Goal: Find contact information: Find contact information

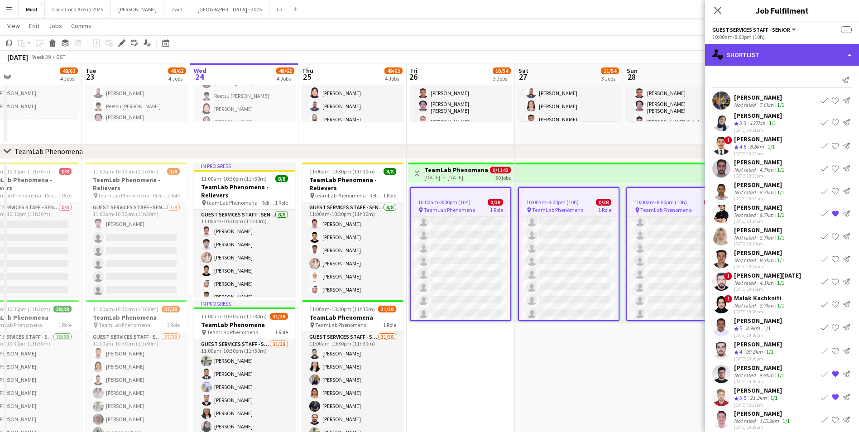
click at [809, 55] on div "single-neutral-actions-heart Shortlist" at bounding box center [782, 55] width 154 height 22
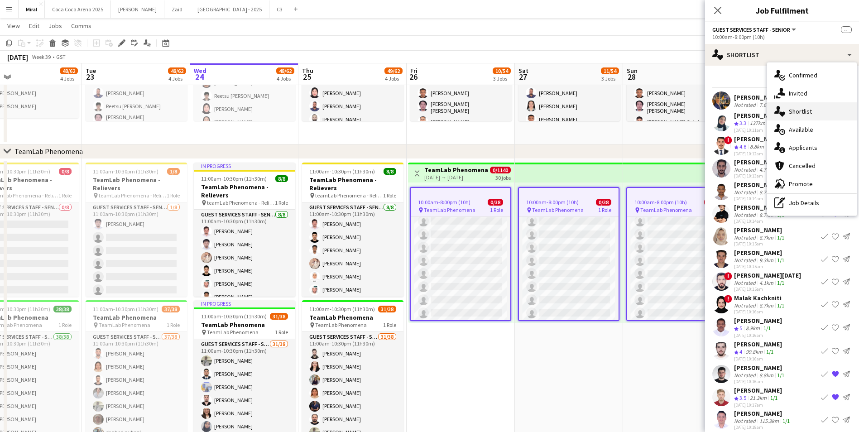
click at [806, 116] on div "single-neutral-actions-heart Shortlist" at bounding box center [812, 111] width 90 height 18
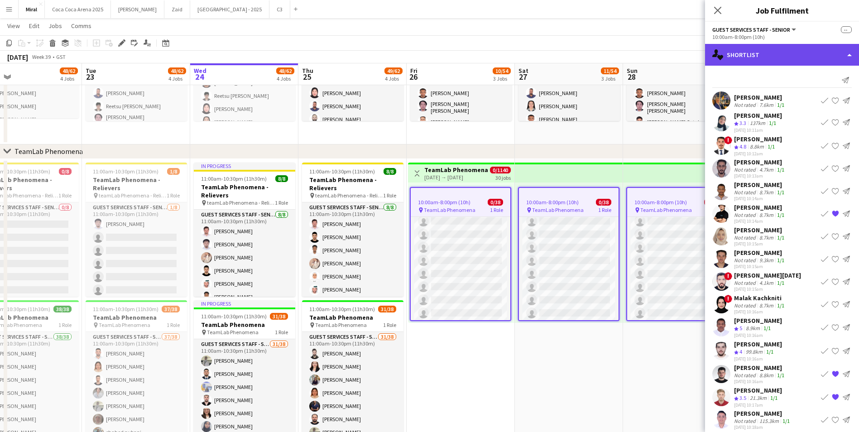
click at [803, 60] on div "single-neutral-actions-heart Shortlist" at bounding box center [782, 55] width 154 height 22
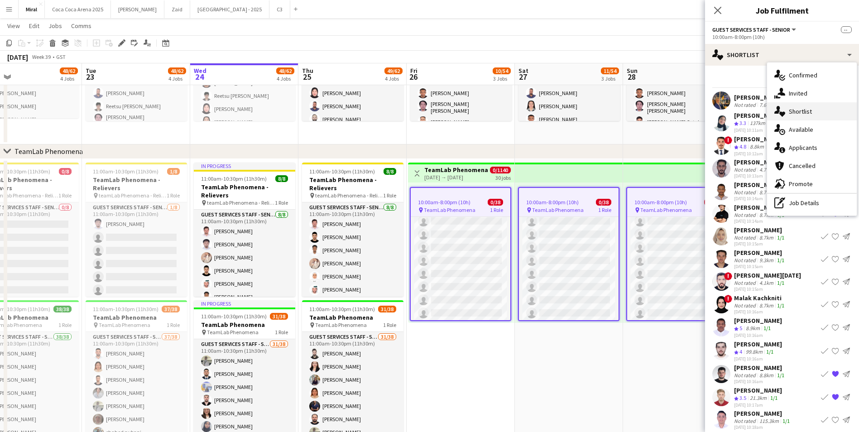
click at [805, 113] on span "Shortlist" at bounding box center [800, 111] width 23 height 8
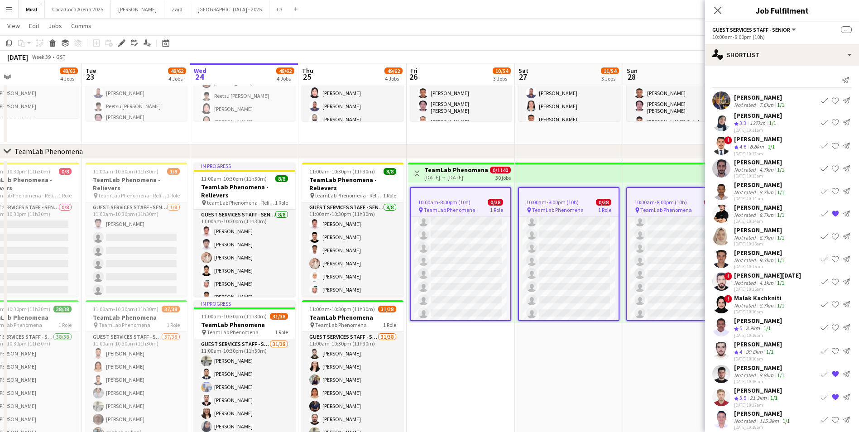
click at [460, 167] on h3 "TeamLab Phenomena" at bounding box center [456, 170] width 64 height 8
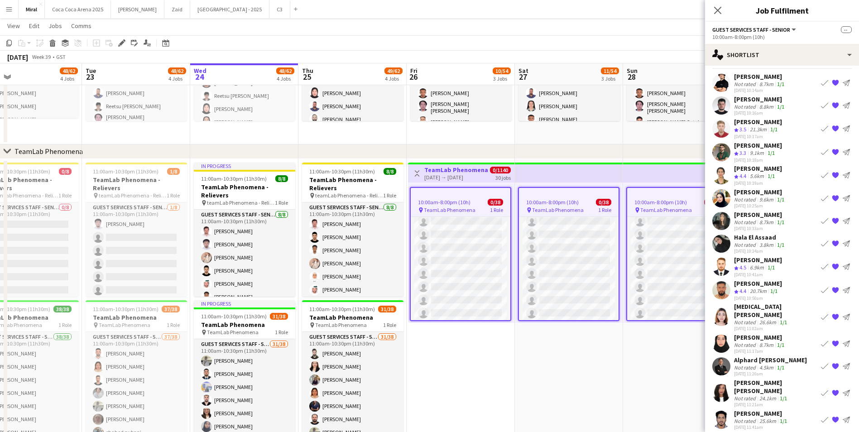
scroll to position [10, 0]
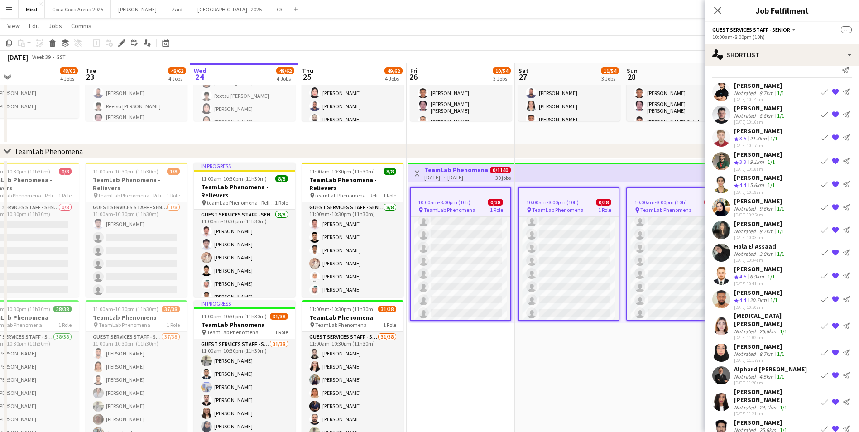
click at [14, 11] on button "Menu" at bounding box center [9, 9] width 18 height 18
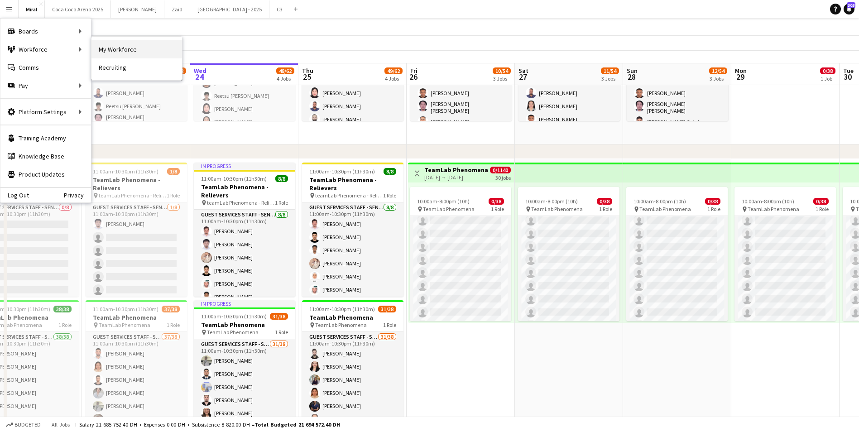
click at [114, 48] on link "My Workforce" at bounding box center [136, 49] width 91 height 18
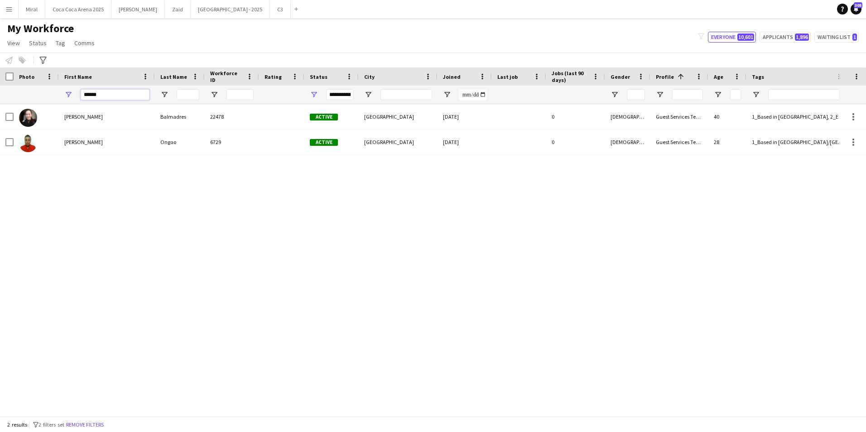
drag, startPoint x: 96, startPoint y: 94, endPoint x: 92, endPoint y: 97, distance: 4.8
click at [92, 95] on input "******" at bounding box center [115, 94] width 69 height 11
drag, startPoint x: 102, startPoint y: 94, endPoint x: 81, endPoint y: 94, distance: 21.7
click at [81, 94] on input "******" at bounding box center [115, 94] width 69 height 11
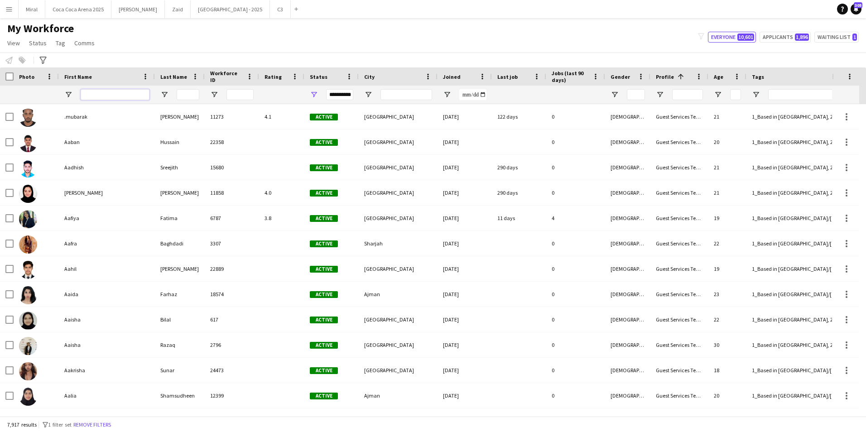
click at [134, 96] on input "First Name Filter Input" at bounding box center [115, 94] width 69 height 11
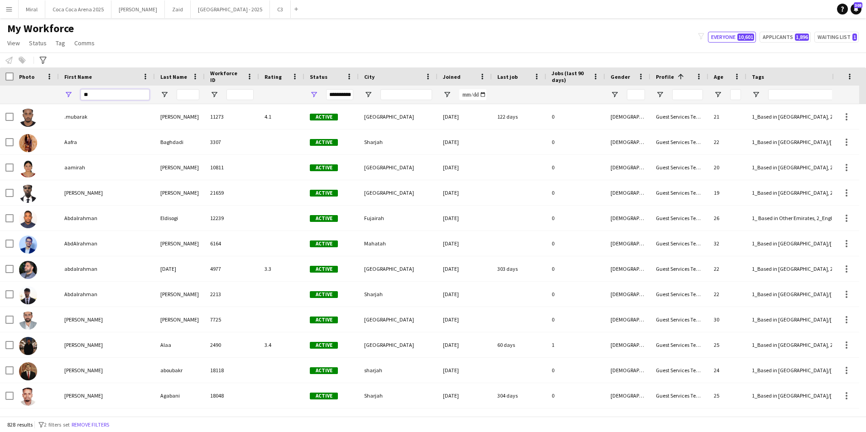
type input "*"
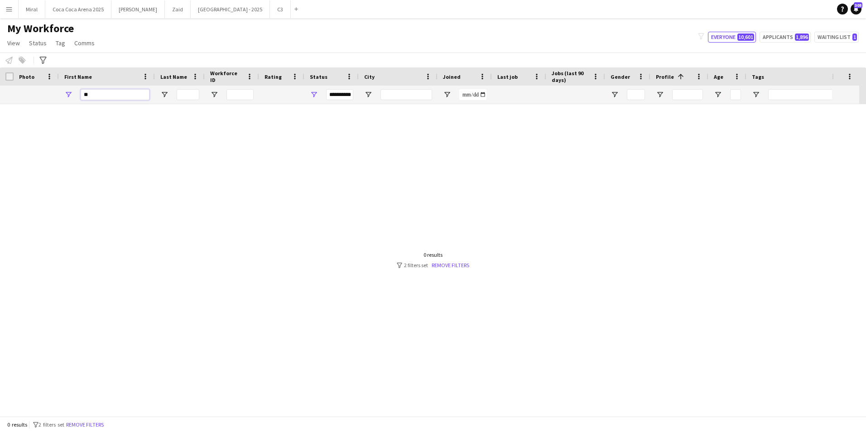
type input "*"
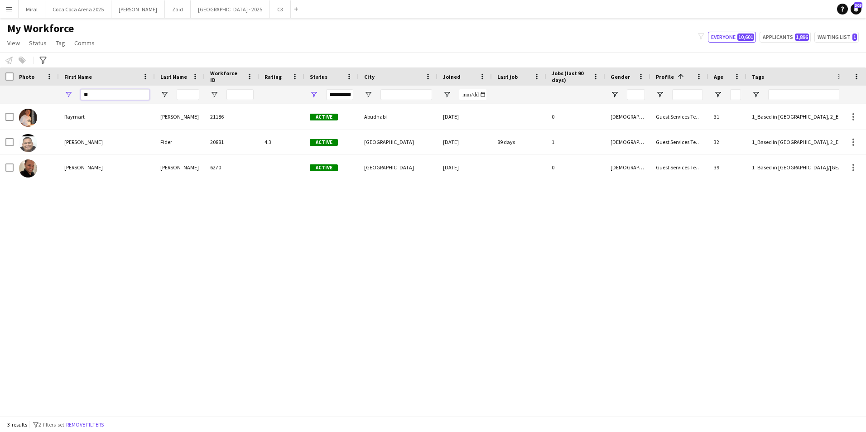
type input "*"
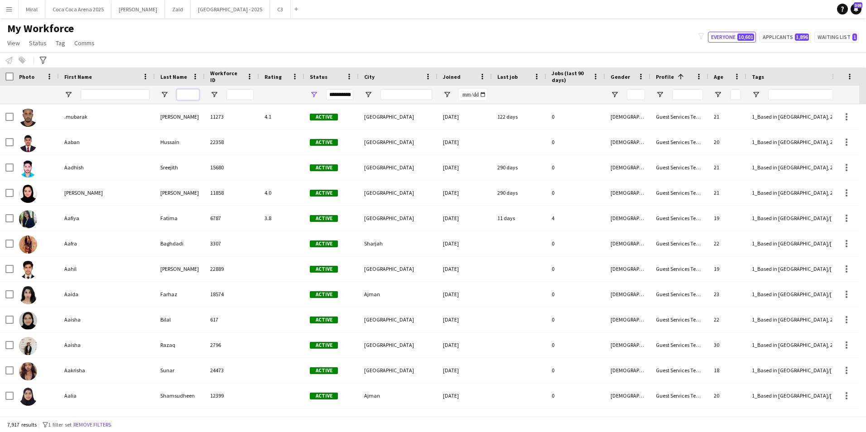
click at [180, 94] on input "Last Name Filter Input" at bounding box center [188, 94] width 23 height 11
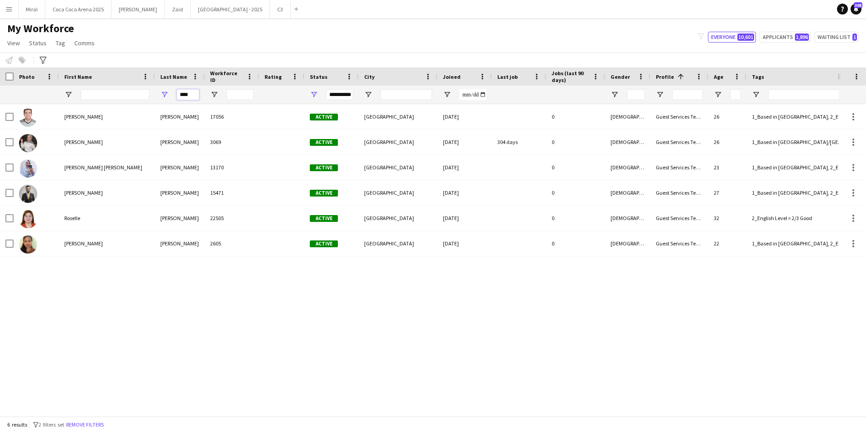
drag, startPoint x: 192, startPoint y: 95, endPoint x: 172, endPoint y: 93, distance: 20.5
click at [172, 93] on div "***" at bounding box center [180, 95] width 50 height 18
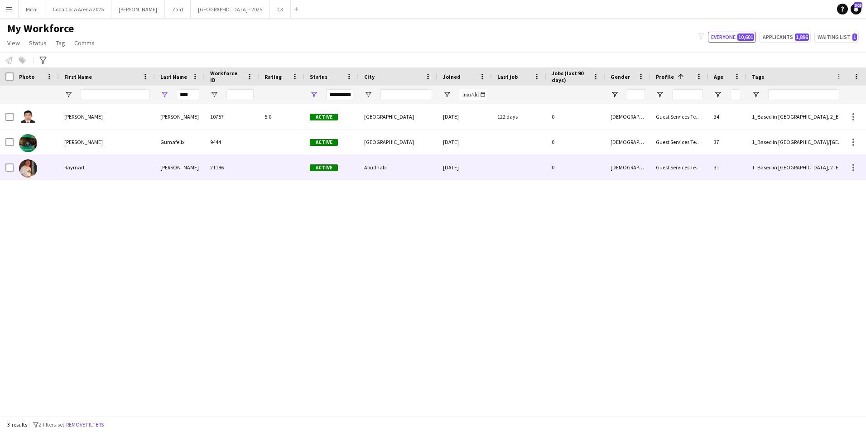
click at [126, 173] on div "Raymart" at bounding box center [107, 167] width 96 height 25
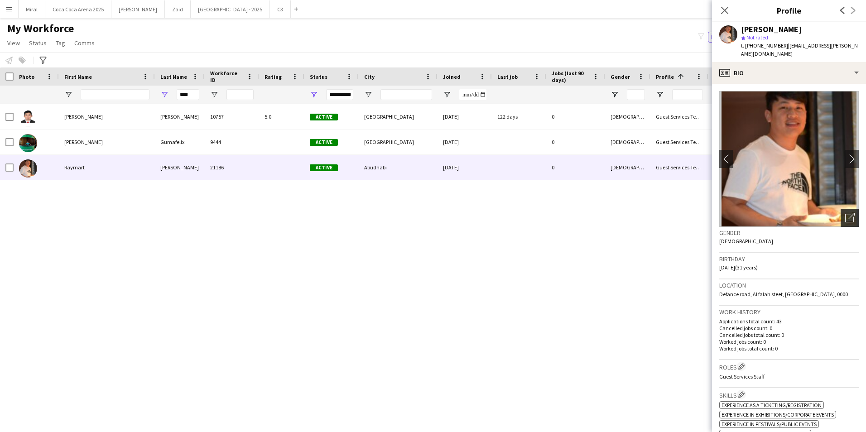
click at [840, 209] on div "Open photos pop-in" at bounding box center [849, 218] width 18 height 18
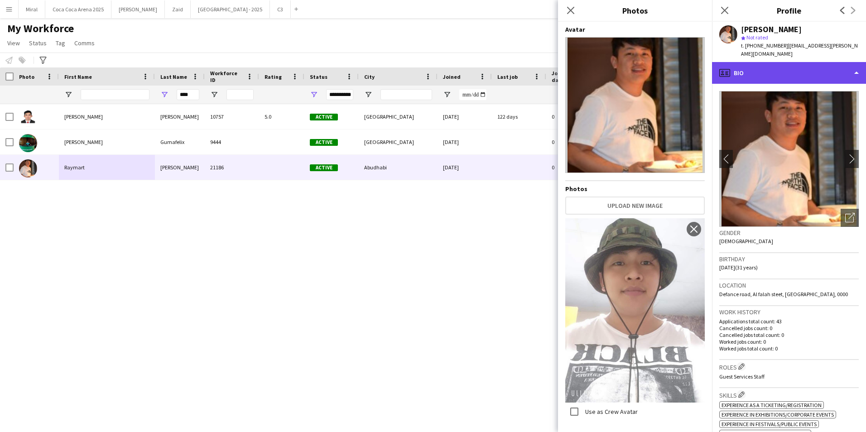
click at [741, 64] on div "profile Bio" at bounding box center [789, 73] width 154 height 22
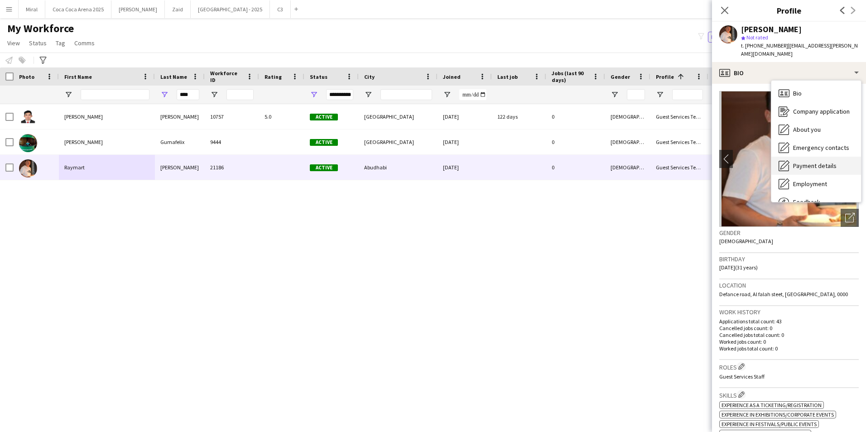
click at [830, 162] on span "Payment details" at bounding box center [814, 166] width 43 height 8
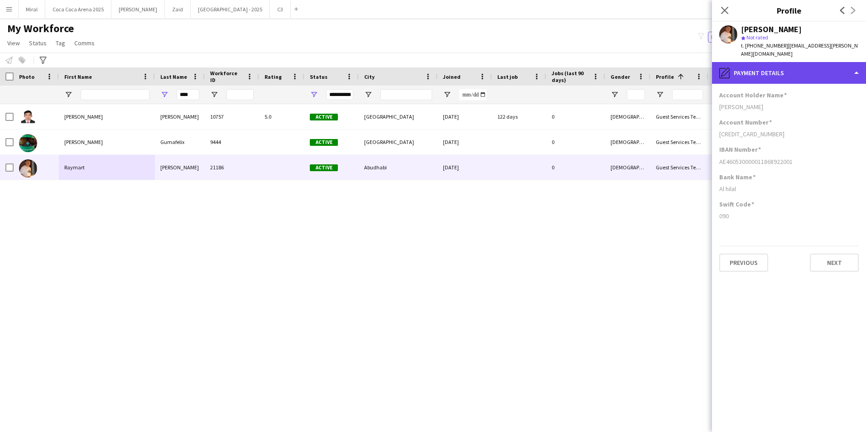
click at [799, 66] on div "pencil4 Payment details" at bounding box center [789, 73] width 154 height 22
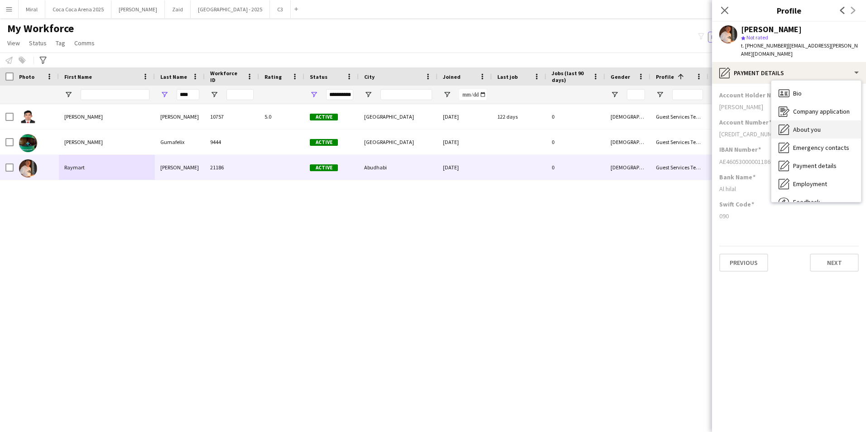
click at [822, 120] on div "About you About you" at bounding box center [816, 129] width 90 height 18
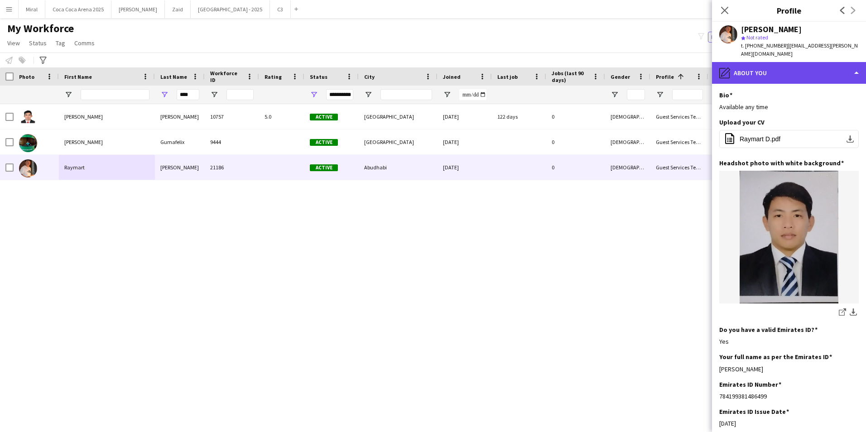
click at [783, 63] on div "pencil4 About you" at bounding box center [789, 73] width 154 height 22
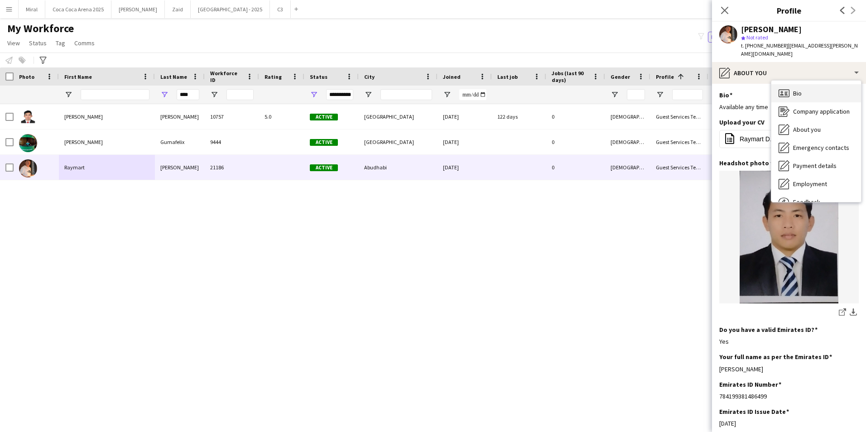
click at [798, 89] on span "Bio" at bounding box center [797, 93] width 9 height 8
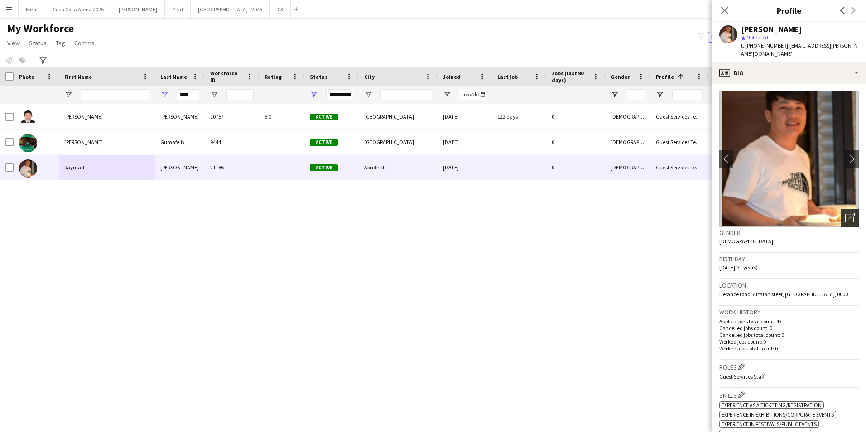
click at [845, 213] on icon "Open photos pop-in" at bounding box center [850, 218] width 10 height 10
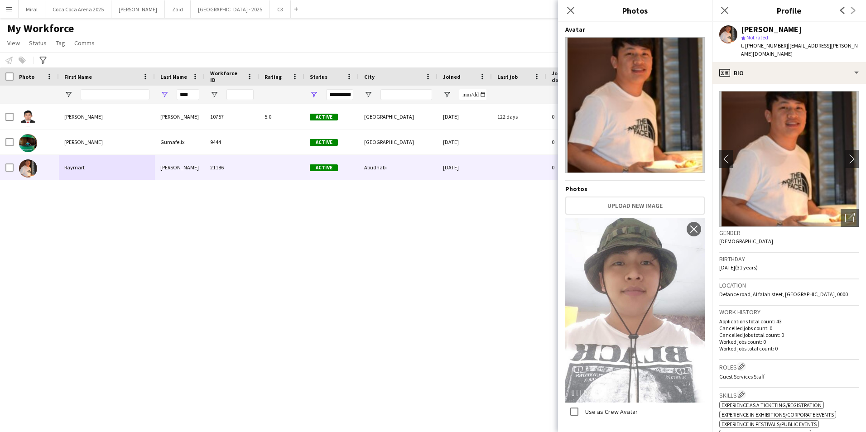
click at [625, 337] on img at bounding box center [634, 310] width 139 height 184
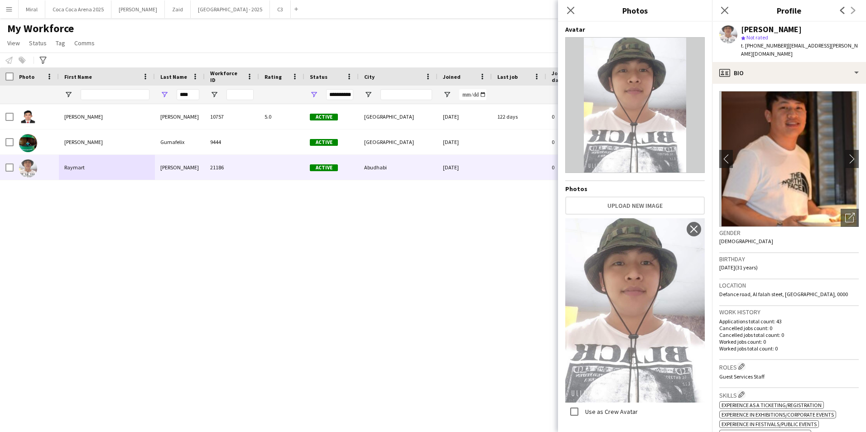
click at [625, 337] on img at bounding box center [634, 310] width 139 height 184
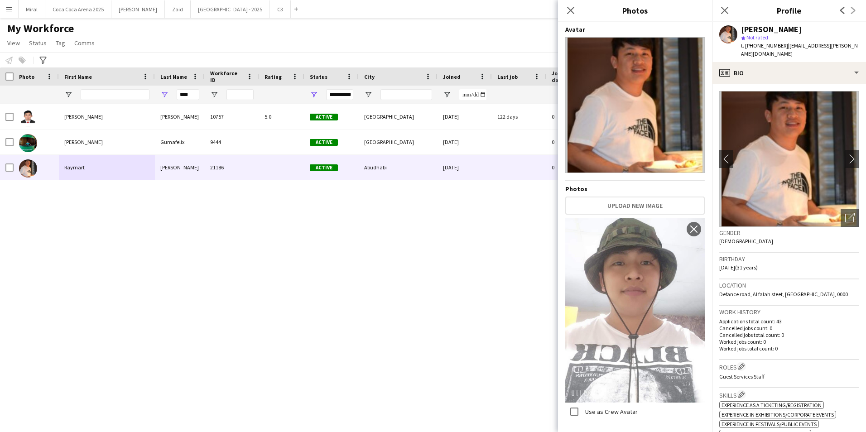
click at [633, 107] on img at bounding box center [634, 105] width 139 height 136
click at [192, 96] on input "****" at bounding box center [188, 94] width 23 height 11
type input "*"
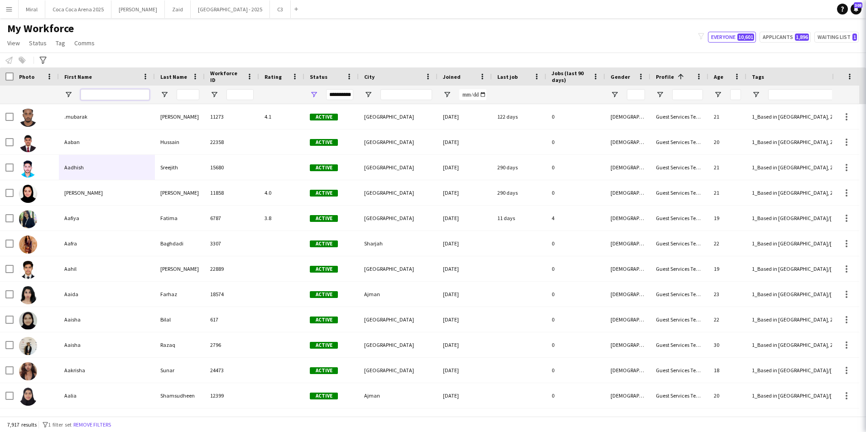
drag, startPoint x: 131, startPoint y: 93, endPoint x: 102, endPoint y: 90, distance: 28.7
click at [131, 93] on input "First Name Filter Input" at bounding box center [115, 94] width 69 height 11
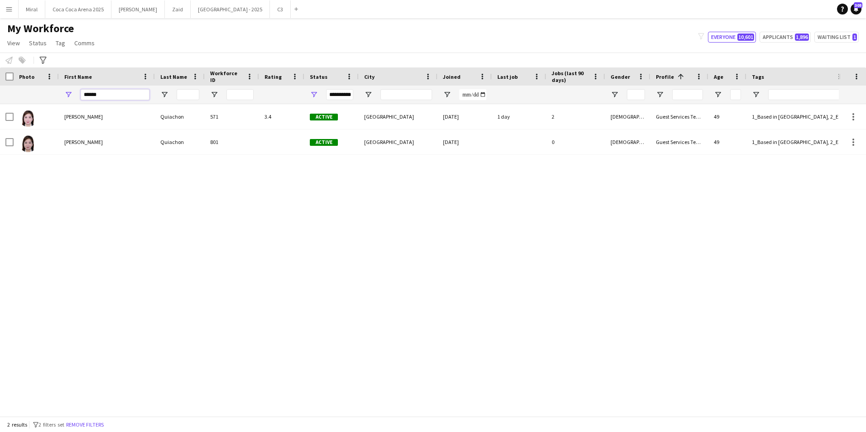
type input "******"
click at [191, 94] on input "Last Name Filter Input" at bounding box center [188, 94] width 23 height 11
drag, startPoint x: 128, startPoint y: 91, endPoint x: 49, endPoint y: 91, distance: 79.2
click at [49, 91] on div "**********" at bounding box center [724, 95] width 1449 height 18
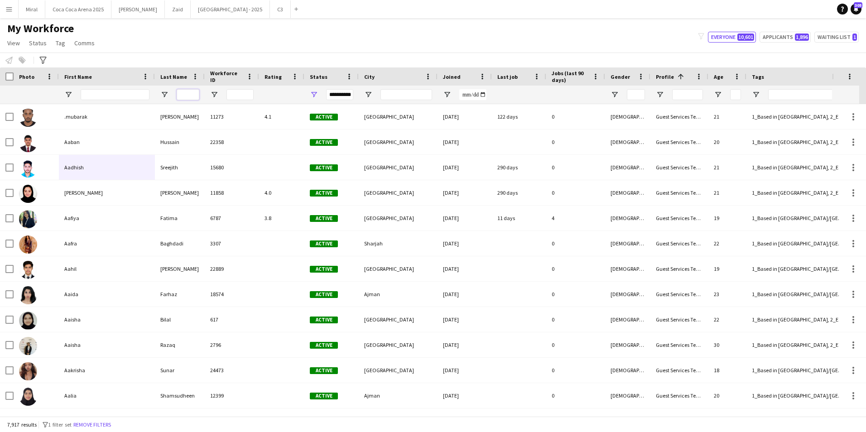
click at [190, 93] on input "Last Name Filter Input" at bounding box center [188, 94] width 23 height 11
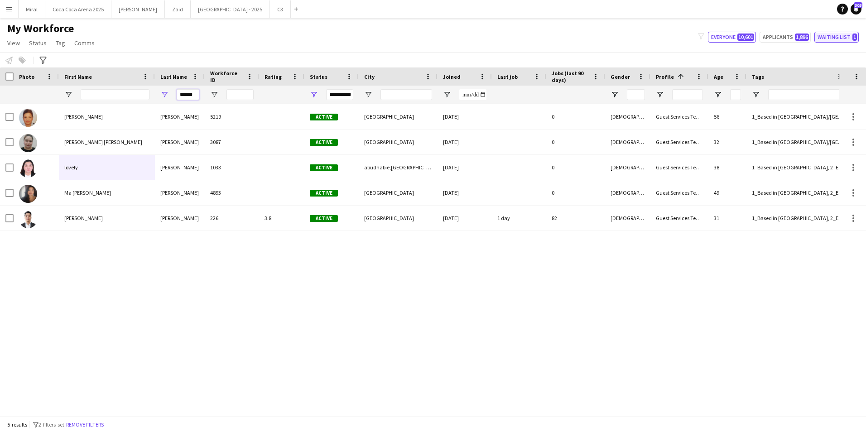
type input "******"
click at [36, 10] on button "Miral Close" at bounding box center [32, 9] width 27 height 18
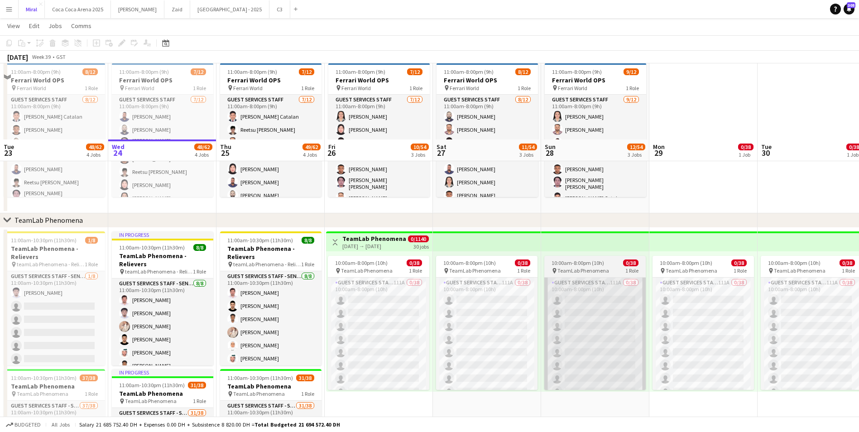
scroll to position [226, 0]
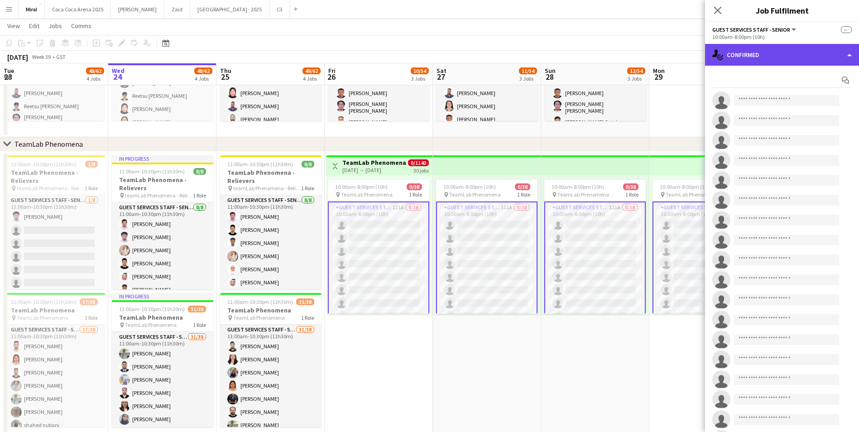
click at [769, 53] on div "single-neutral-actions-check-2 Confirmed" at bounding box center [782, 55] width 154 height 22
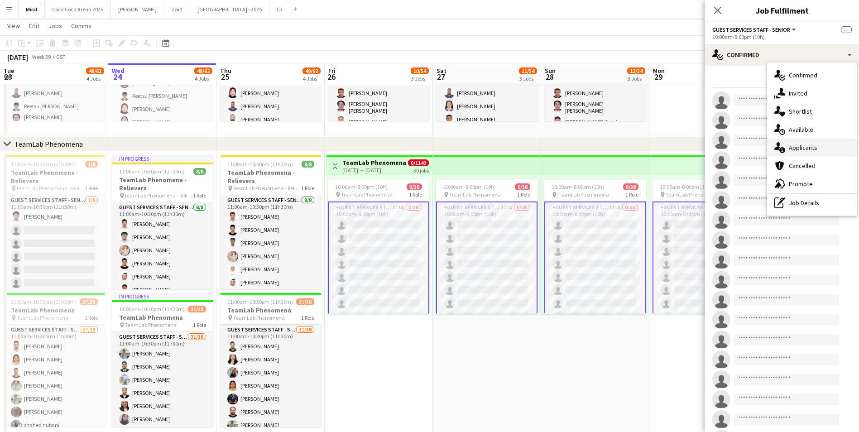
click at [808, 151] on span "Applicants" at bounding box center [803, 148] width 29 height 8
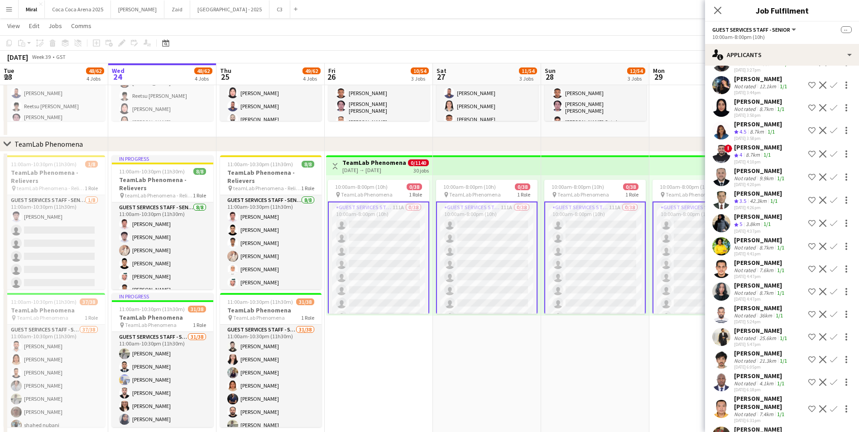
scroll to position [2292, 0]
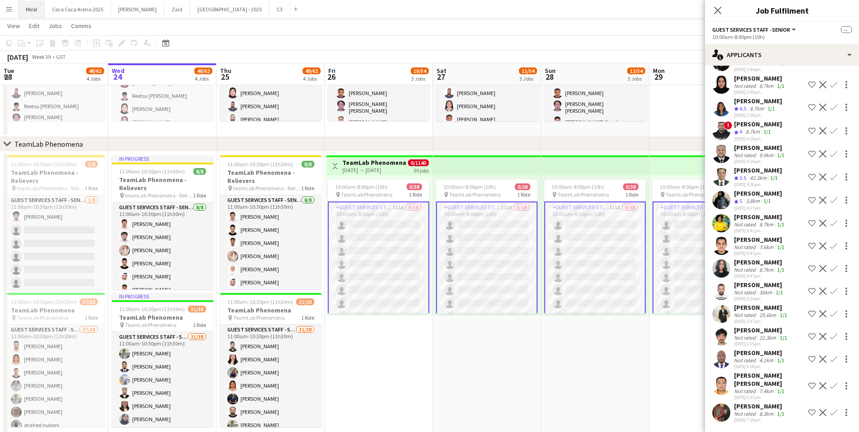
drag, startPoint x: 11, startPoint y: 7, endPoint x: 19, endPoint y: 9, distance: 8.3
click at [11, 7] on app-icon "Menu" at bounding box center [8, 8] width 7 height 7
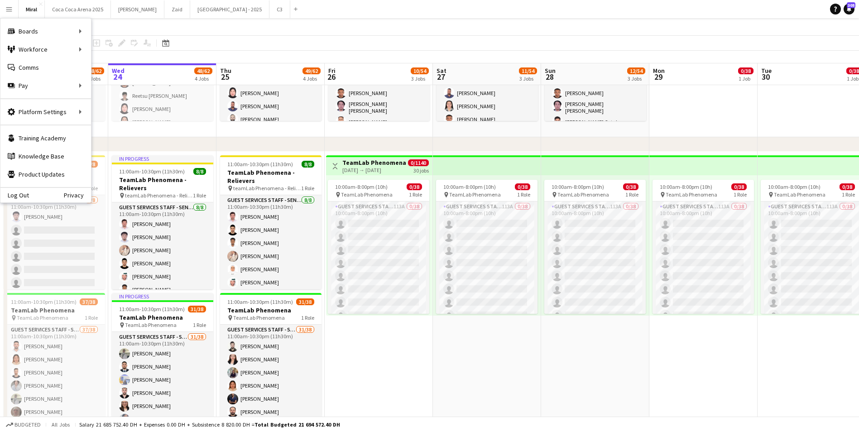
click at [365, 168] on div "[DATE] → [DATE]" at bounding box center [374, 170] width 64 height 7
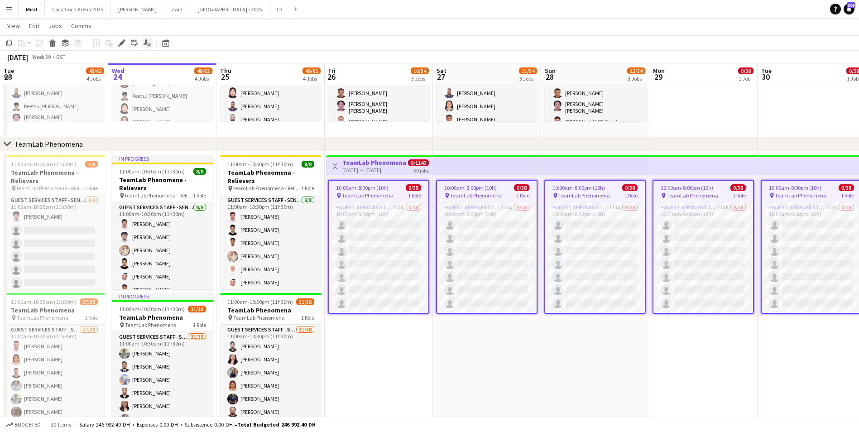
click at [144, 45] on icon "Applicants" at bounding box center [147, 42] width 7 height 7
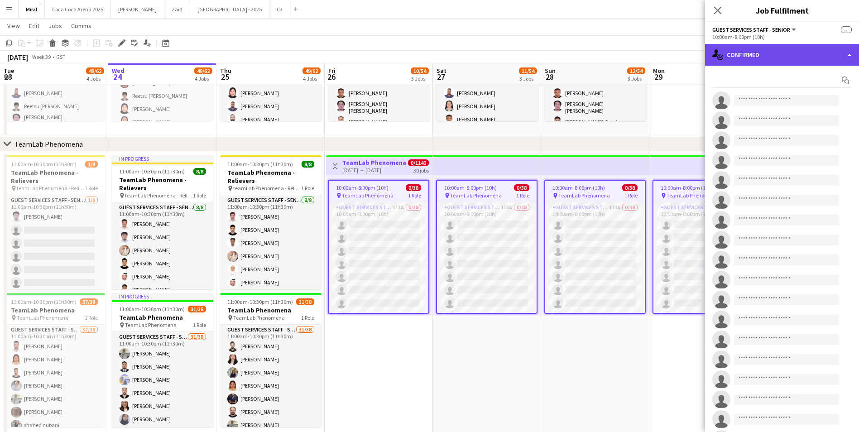
click at [765, 54] on div "single-neutral-actions-check-2 Confirmed" at bounding box center [782, 55] width 154 height 22
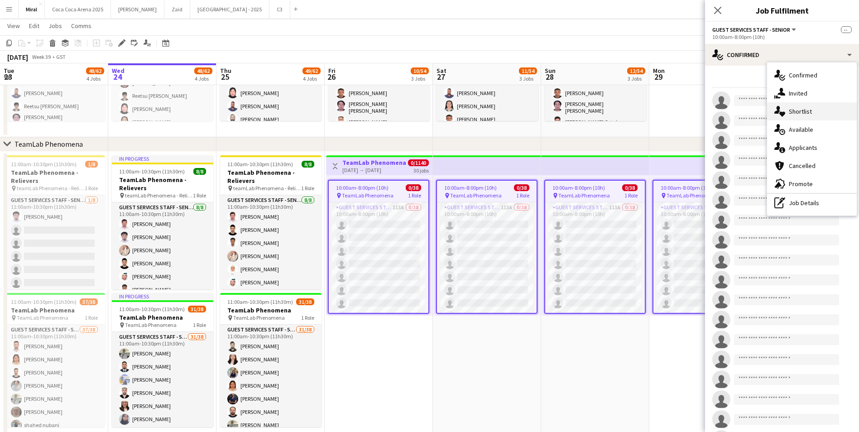
click at [817, 113] on div "single-neutral-actions-heart Shortlist" at bounding box center [812, 111] width 90 height 18
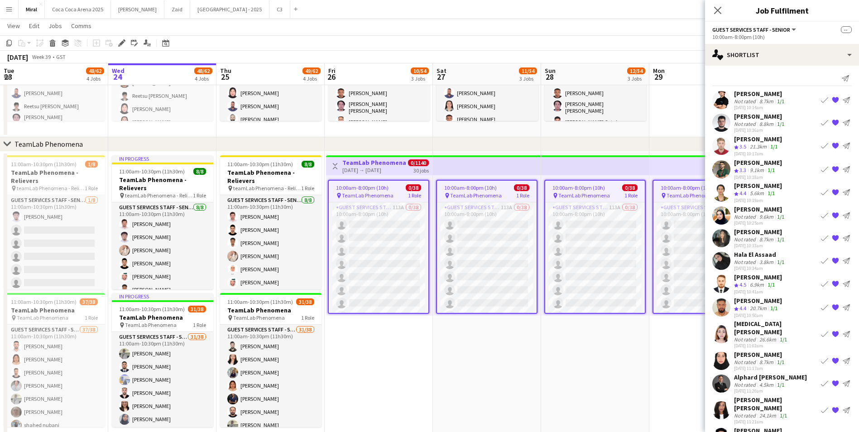
scroll to position [0, 0]
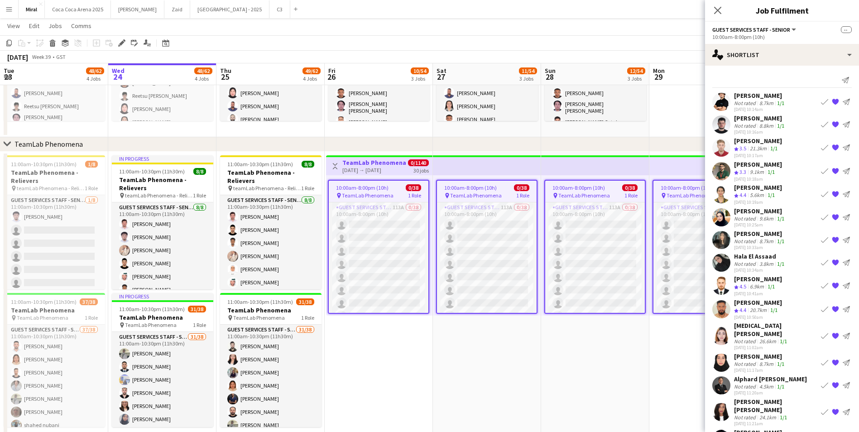
click at [10, 11] on app-icon "Menu" at bounding box center [8, 8] width 7 height 7
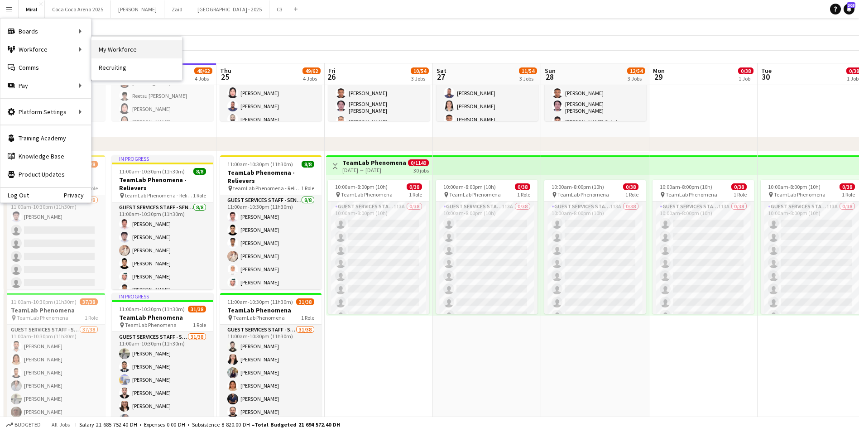
click at [147, 51] on link "My Workforce" at bounding box center [136, 49] width 91 height 18
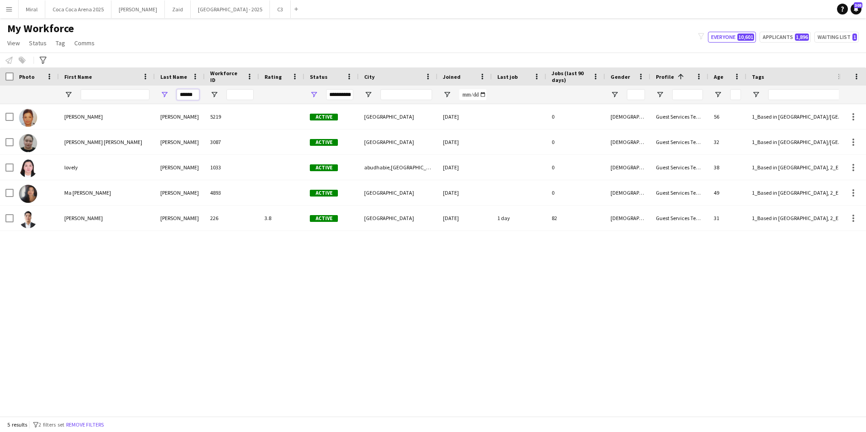
drag, startPoint x: 194, startPoint y: 94, endPoint x: 154, endPoint y: 91, distance: 39.9
click at [154, 91] on div "**********" at bounding box center [724, 95] width 1449 height 18
click at [129, 95] on input "First Name Filter Input" at bounding box center [115, 94] width 69 height 11
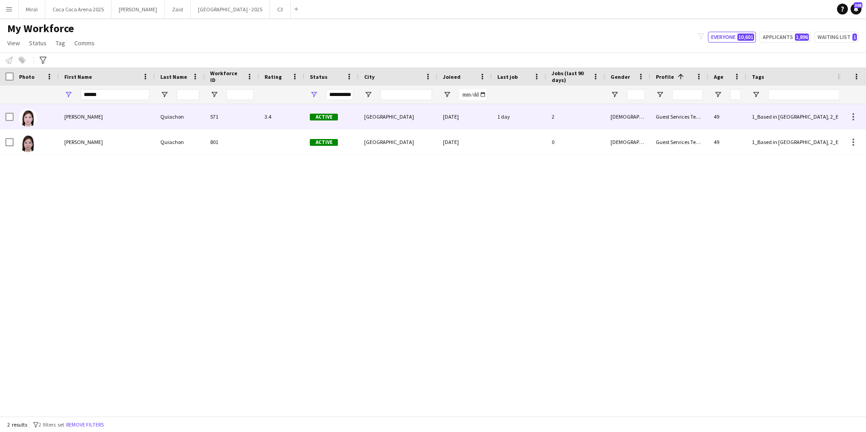
click at [148, 115] on div "[PERSON_NAME]" at bounding box center [107, 116] width 96 height 25
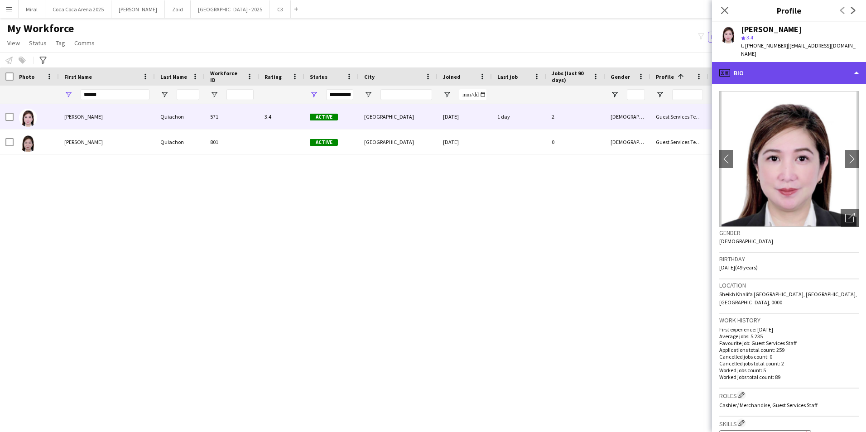
click at [827, 65] on div "profile Bio" at bounding box center [789, 73] width 154 height 22
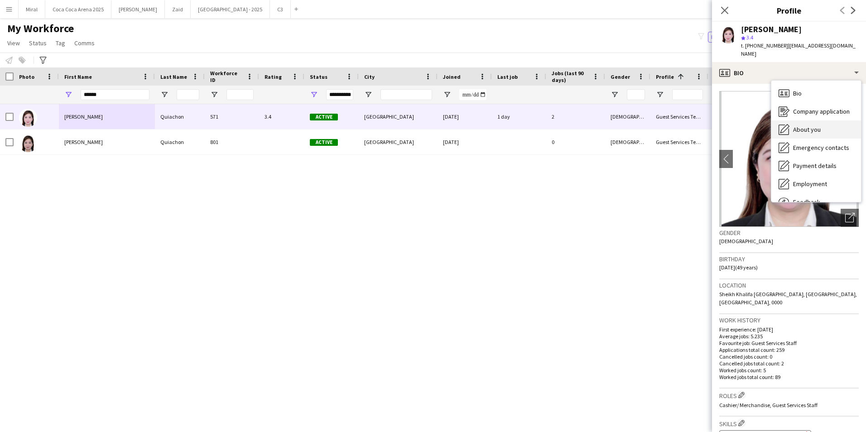
click at [817, 125] on span "About you" at bounding box center [807, 129] width 28 height 8
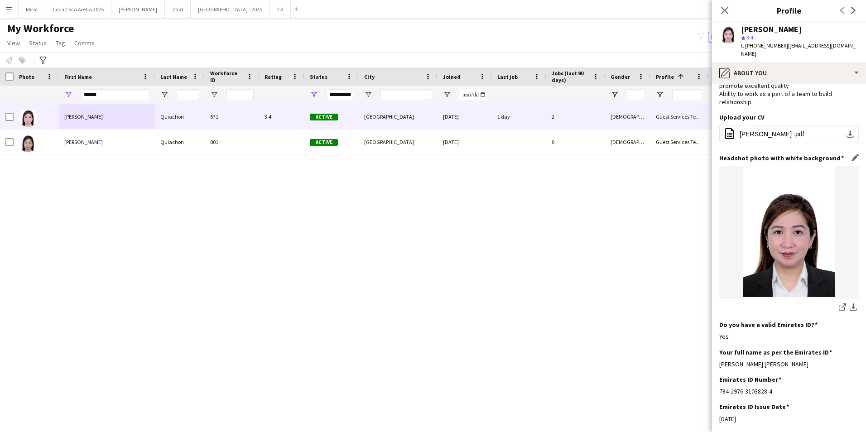
scroll to position [136, 0]
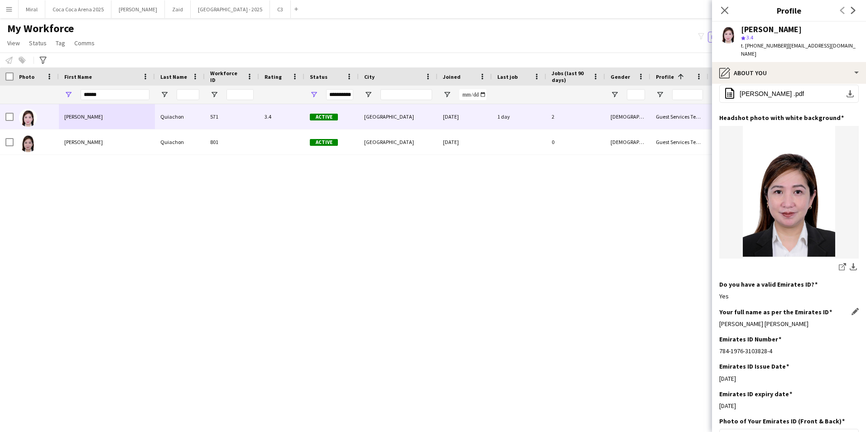
click at [782, 328] on div "[PERSON_NAME] [PERSON_NAME]" at bounding box center [788, 324] width 139 height 8
drag, startPoint x: 718, startPoint y: 334, endPoint x: 792, endPoint y: 331, distance: 73.9
click at [792, 331] on app-section-data-types "Bio Edit this field I am a hard-working and driven individual who isn't afraid …" at bounding box center [789, 258] width 154 height 348
copy div "[PERSON_NAME] [PERSON_NAME]"
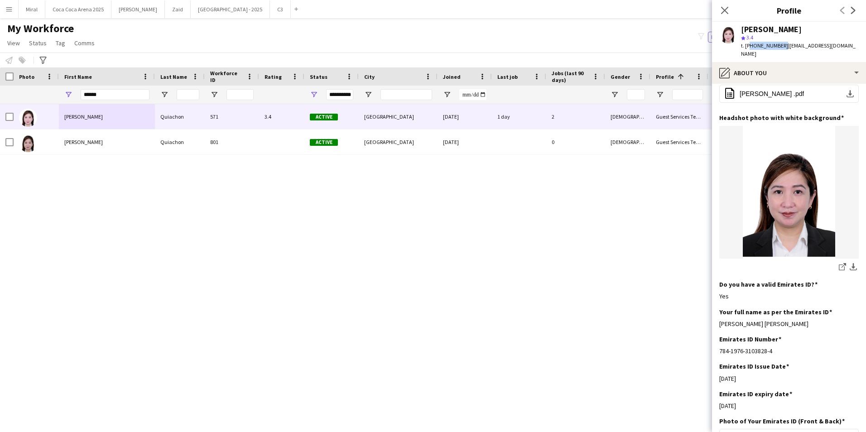
drag, startPoint x: 748, startPoint y: 45, endPoint x: 780, endPoint y: 45, distance: 31.7
click at [780, 45] on span "t. [PHONE_NUMBER]" at bounding box center [764, 45] width 47 height 7
copy span "971543873677"
drag, startPoint x: 719, startPoint y: 332, endPoint x: 789, endPoint y: 330, distance: 69.3
click at [789, 328] on div "[PERSON_NAME] [PERSON_NAME]" at bounding box center [788, 324] width 139 height 8
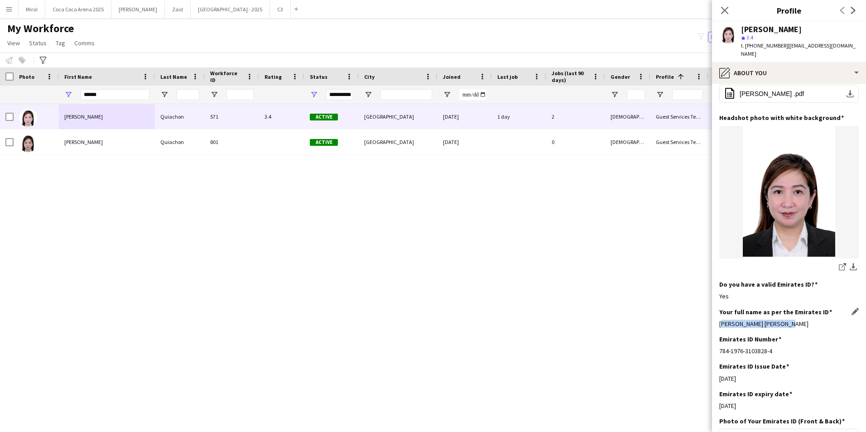
copy div "[PERSON_NAME] [PERSON_NAME]"
click at [791, 335] on div "Your full name as per the Emirates ID Edit this field [PERSON_NAME] [PERSON_NAM…" at bounding box center [788, 321] width 139 height 27
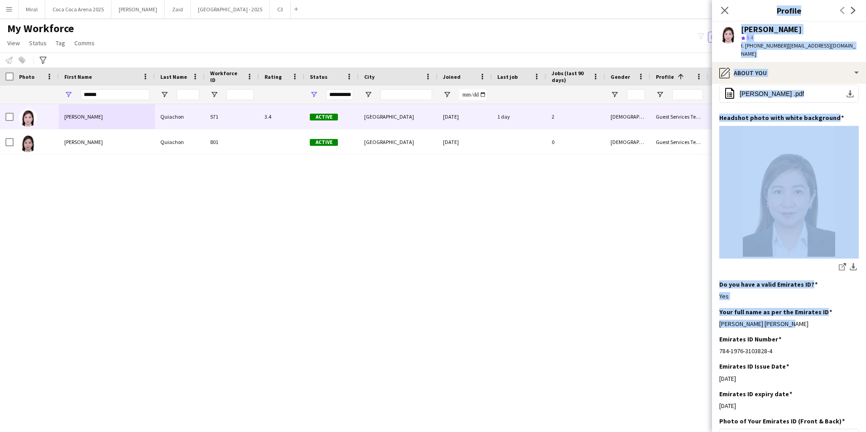
drag, startPoint x: 783, startPoint y: 330, endPoint x: 711, endPoint y: 329, distance: 71.5
click at [711, 329] on body "Menu Boards Boards Boards All jobs Status Workforce Workforce My Workforce Recr…" at bounding box center [433, 216] width 866 height 432
click at [781, 328] on div "[PERSON_NAME] [PERSON_NAME]" at bounding box center [788, 324] width 139 height 8
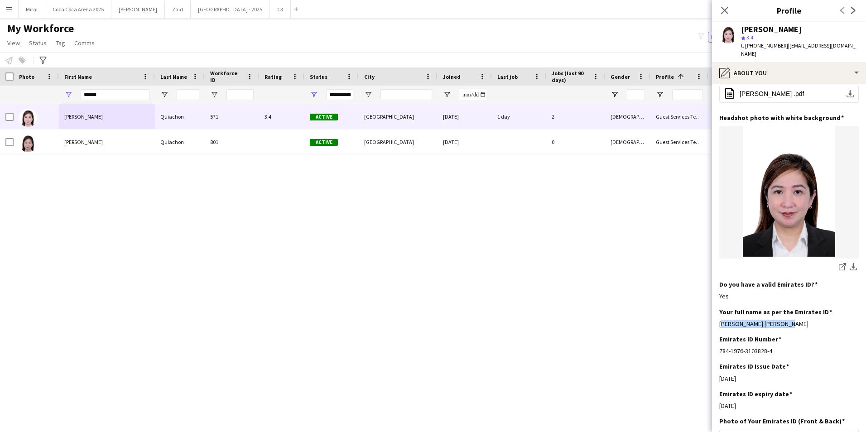
drag, startPoint x: 784, startPoint y: 332, endPoint x: 716, endPoint y: 332, distance: 67.9
click at [716, 332] on app-section-data-types "Bio Edit this field I am a hard-working and driven individual who isn't afraid …" at bounding box center [789, 258] width 154 height 348
copy div "[PERSON_NAME] [PERSON_NAME]"
drag, startPoint x: 784, startPoint y: 45, endPoint x: 852, endPoint y: 44, distance: 67.9
click at [852, 44] on div "[PERSON_NAME] star 3.4 t. [PHONE_NUMBER] | [EMAIL_ADDRESS][DOMAIN_NAME]" at bounding box center [789, 42] width 154 height 40
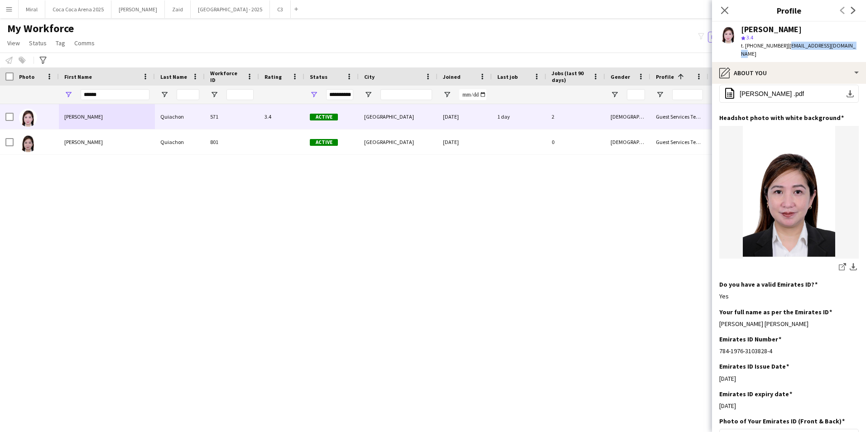
copy span "[EMAIL_ADDRESS][DOMAIN_NAME]"
drag, startPoint x: 110, startPoint y: 92, endPoint x: 61, endPoint y: 92, distance: 48.9
click at [61, 92] on div "******" at bounding box center [107, 95] width 96 height 18
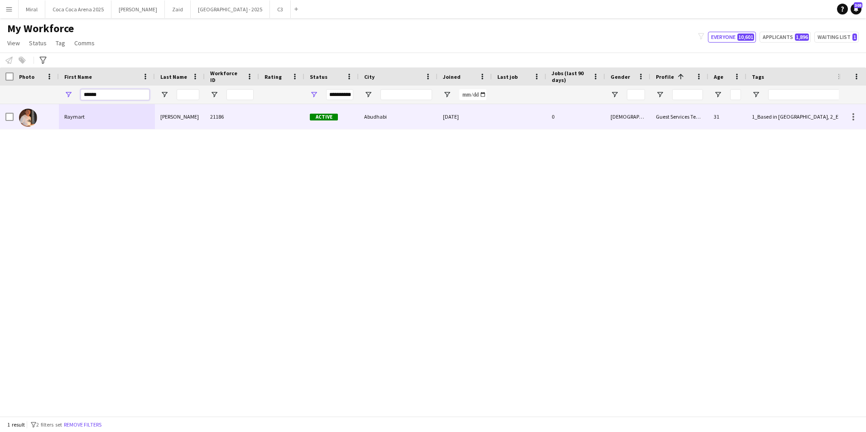
type input "******"
click at [110, 120] on div "Raymart" at bounding box center [107, 116] width 96 height 25
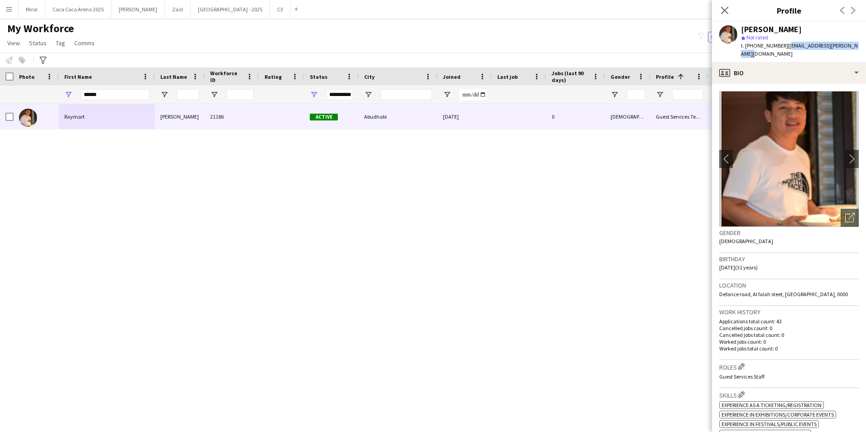
drag, startPoint x: 783, startPoint y: 47, endPoint x: 856, endPoint y: 48, distance: 72.9
click at [856, 48] on div "Raymart [PERSON_NAME] Not rated t. [PHONE_NUMBER] | [EMAIL_ADDRESS][PERSON_NAME…" at bounding box center [789, 42] width 154 height 40
copy span "[EMAIL_ADDRESS][PERSON_NAME][DOMAIN_NAME]"
